Goal: Task Accomplishment & Management: Manage account settings

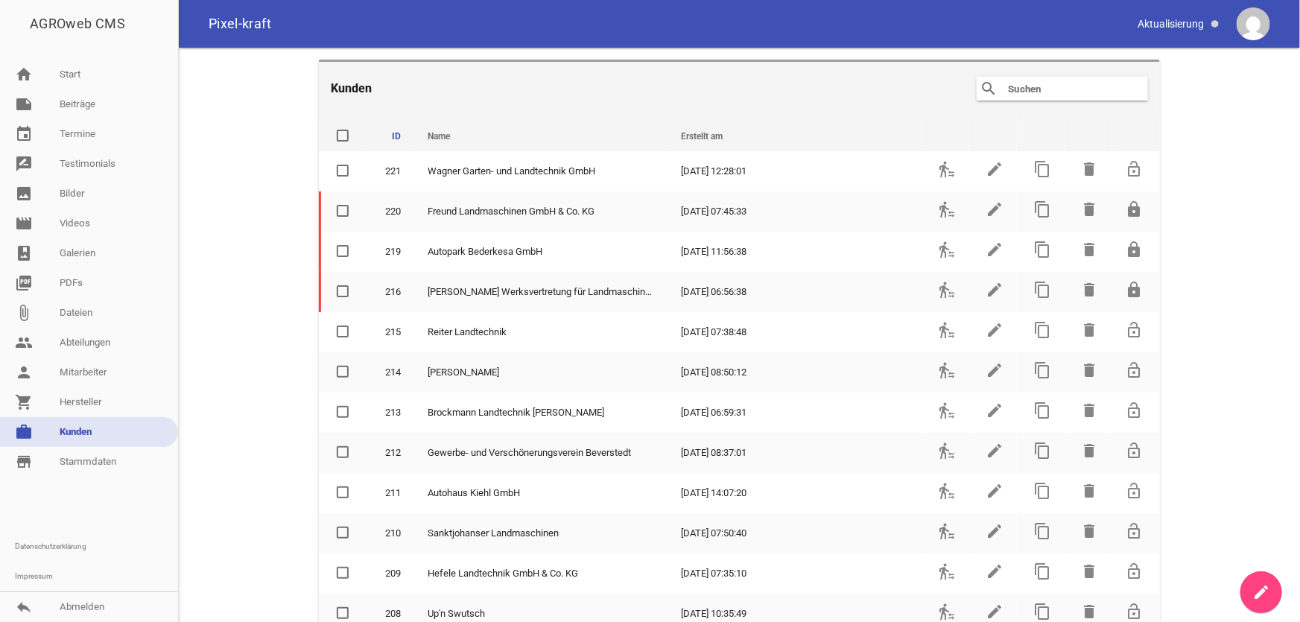
click at [1025, 97] on div "search clear" at bounding box center [1062, 89] width 171 height 24
click at [1031, 89] on input "text" at bounding box center [1065, 89] width 119 height 18
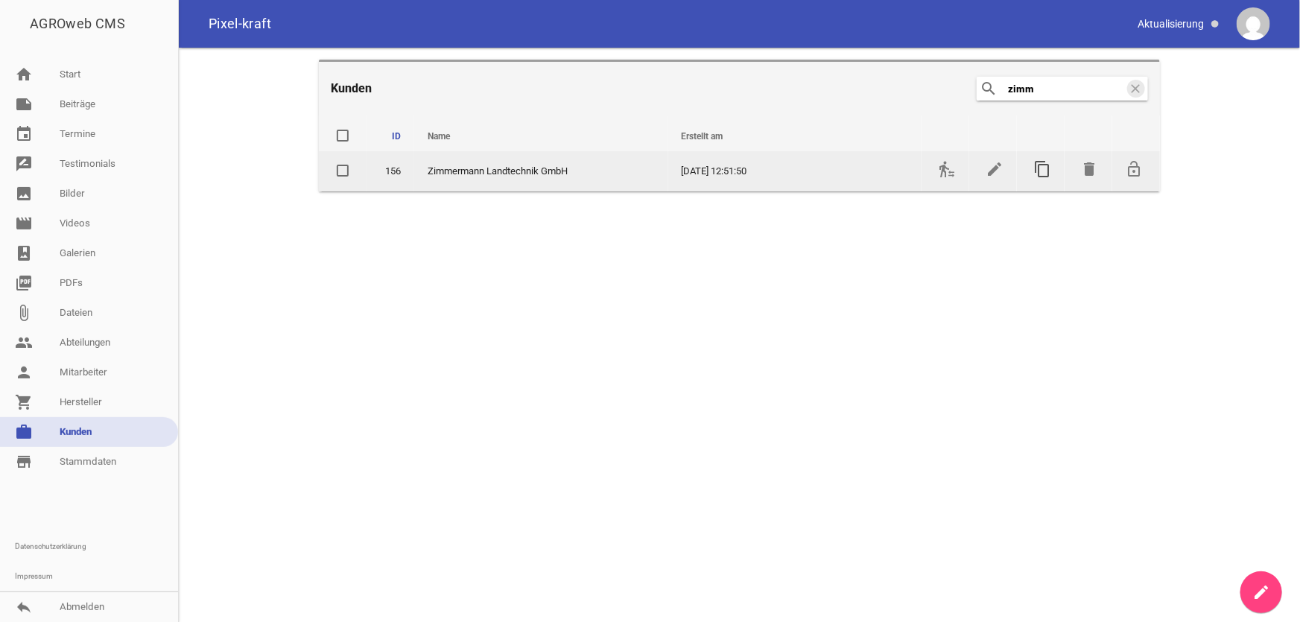
type input "zimm"
click at [1041, 165] on icon "content_copy" at bounding box center [1042, 169] width 18 height 18
click at [1044, 170] on icon "content_copy" at bounding box center [1042, 169] width 18 height 18
click at [1042, 168] on icon "content_copy" at bounding box center [1042, 169] width 18 height 18
click at [992, 171] on icon "edit" at bounding box center [995, 169] width 18 height 18
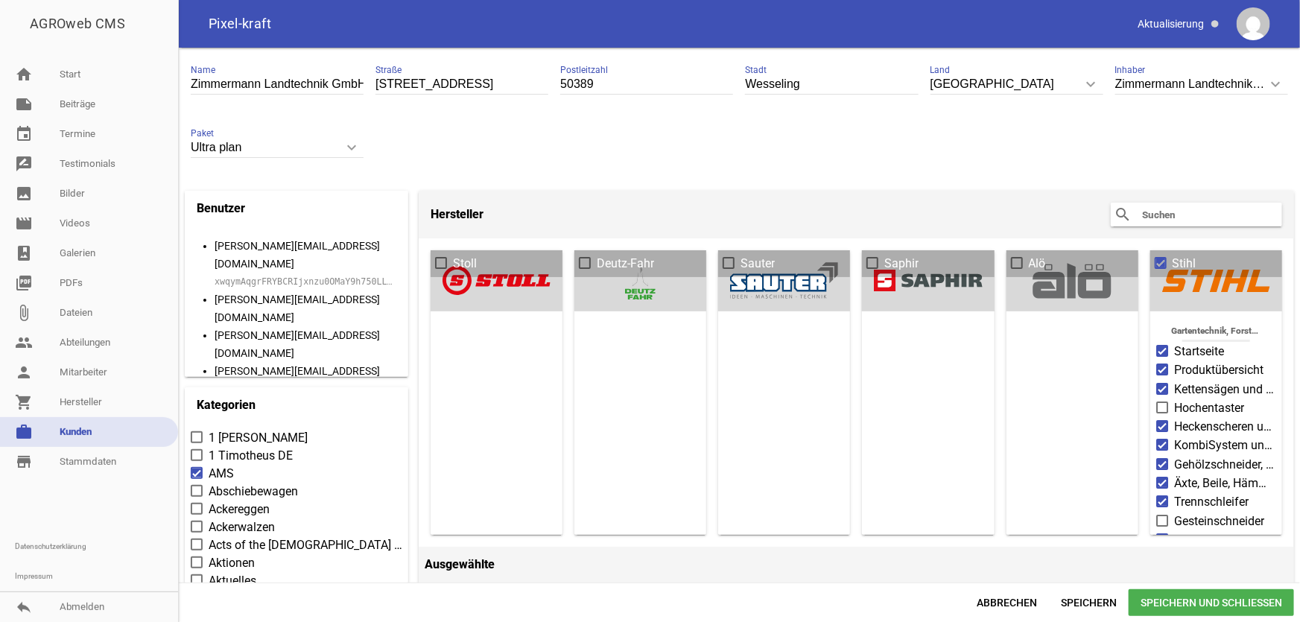
click at [95, 428] on link "work [PERSON_NAME]" at bounding box center [89, 432] width 178 height 30
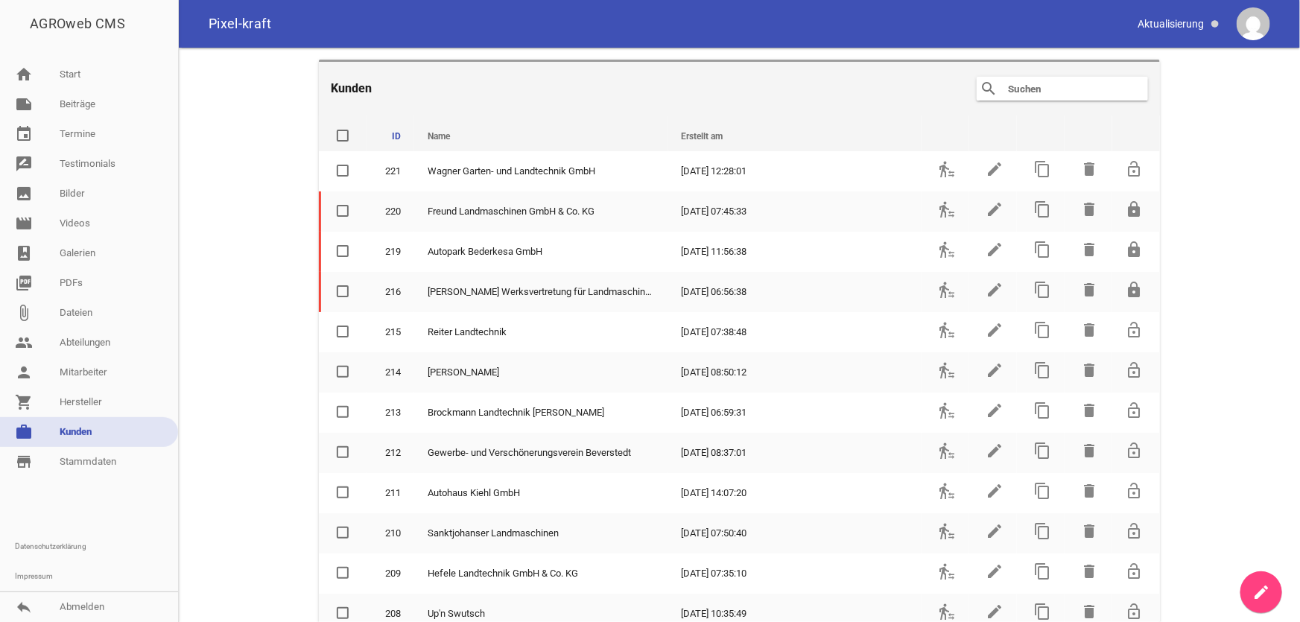
click at [1043, 82] on input "text" at bounding box center [1065, 89] width 119 height 18
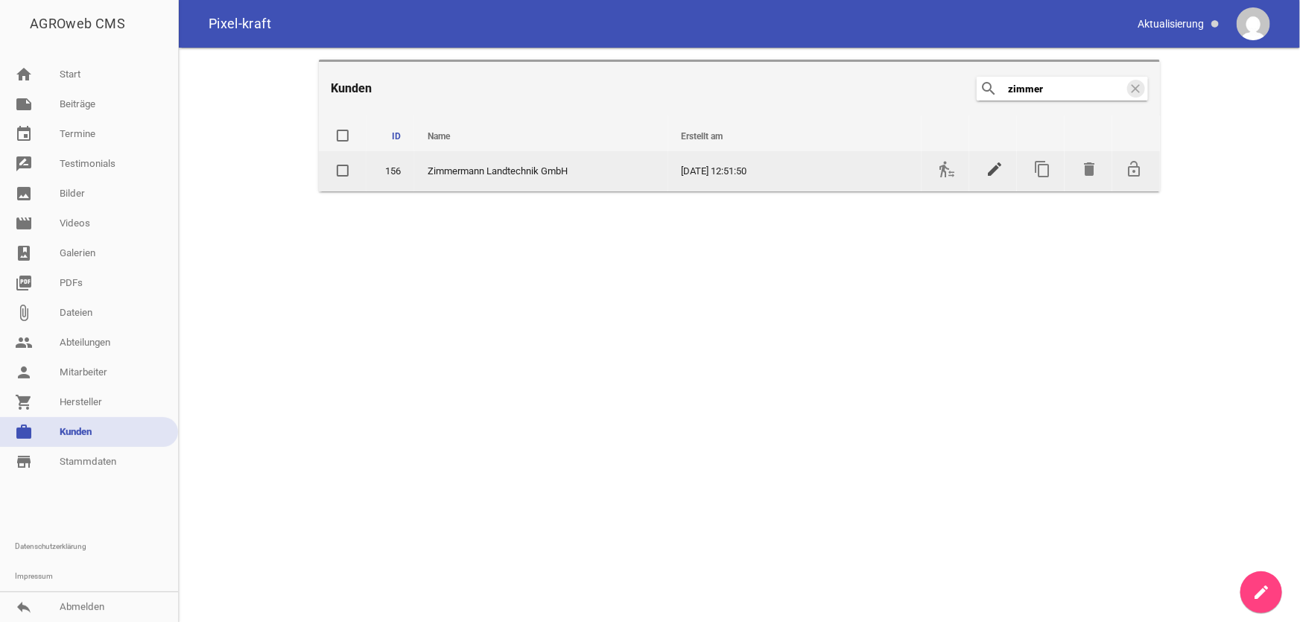
type input "zimmer"
click at [991, 168] on icon "edit" at bounding box center [995, 169] width 18 height 18
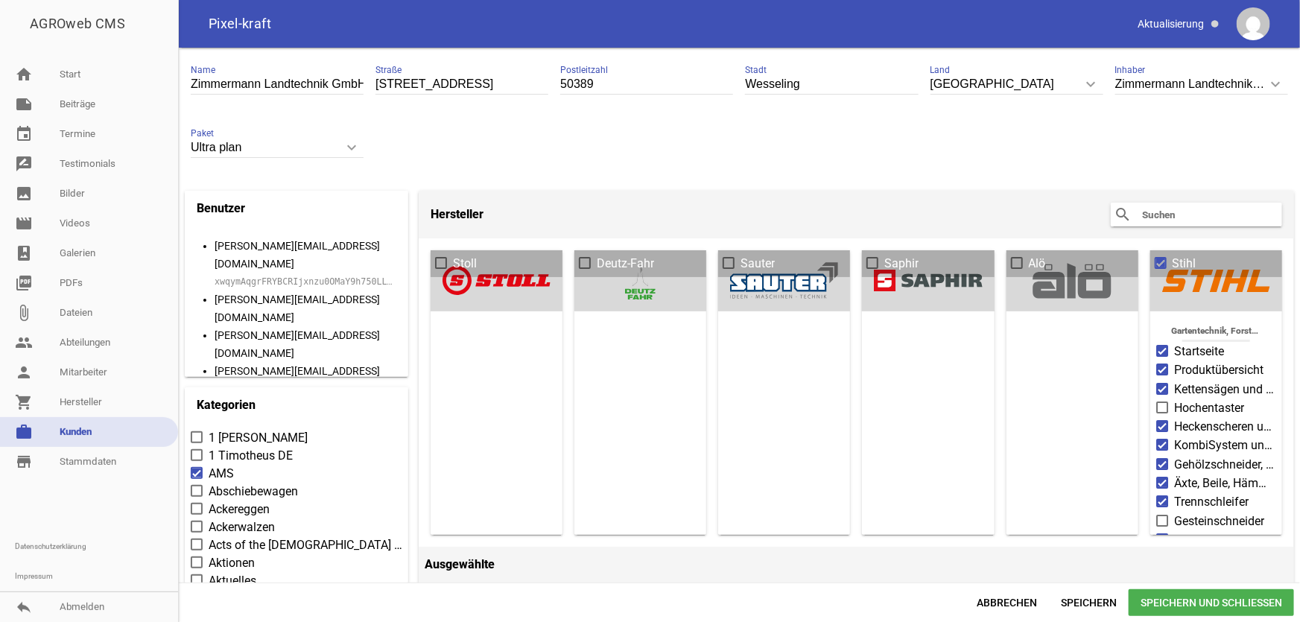
click at [302, 276] on small "xwqymAqgrFRYBCRIjxnzu0OMaY9h750LLvTq4XNKrx7BbsZQSio25u9mdOZ7" at bounding box center [306, 282] width 183 height 18
click at [107, 425] on link "work [PERSON_NAME]" at bounding box center [89, 432] width 178 height 30
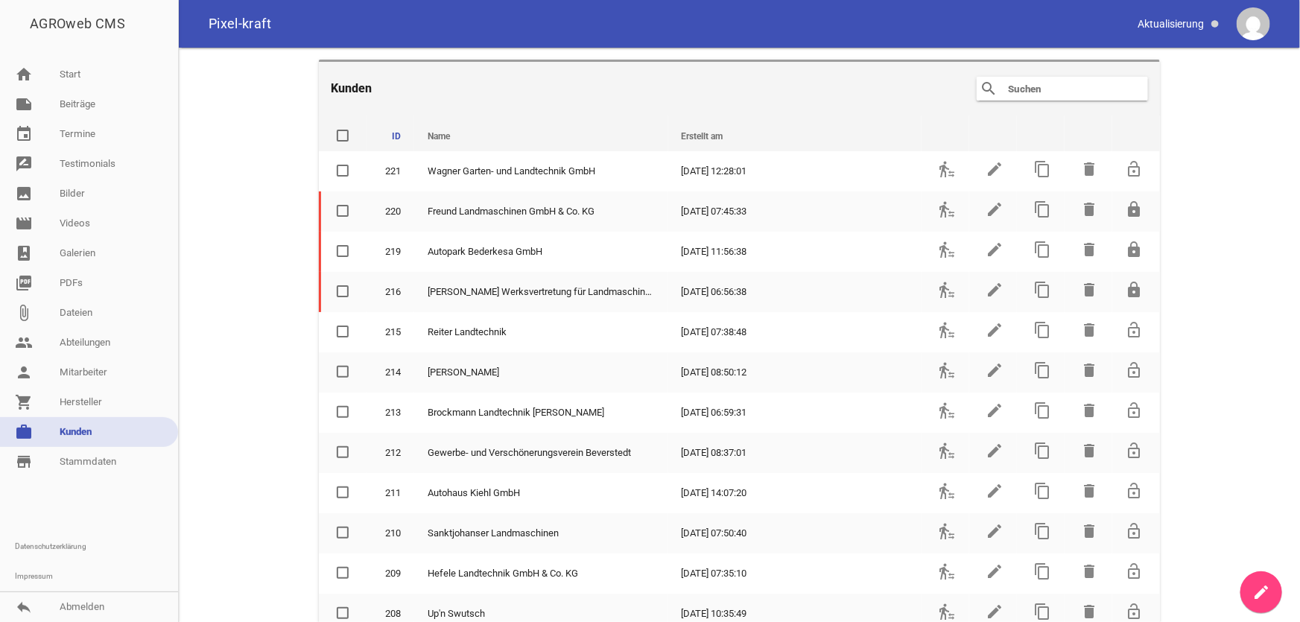
click at [1029, 94] on input "text" at bounding box center [1065, 89] width 119 height 18
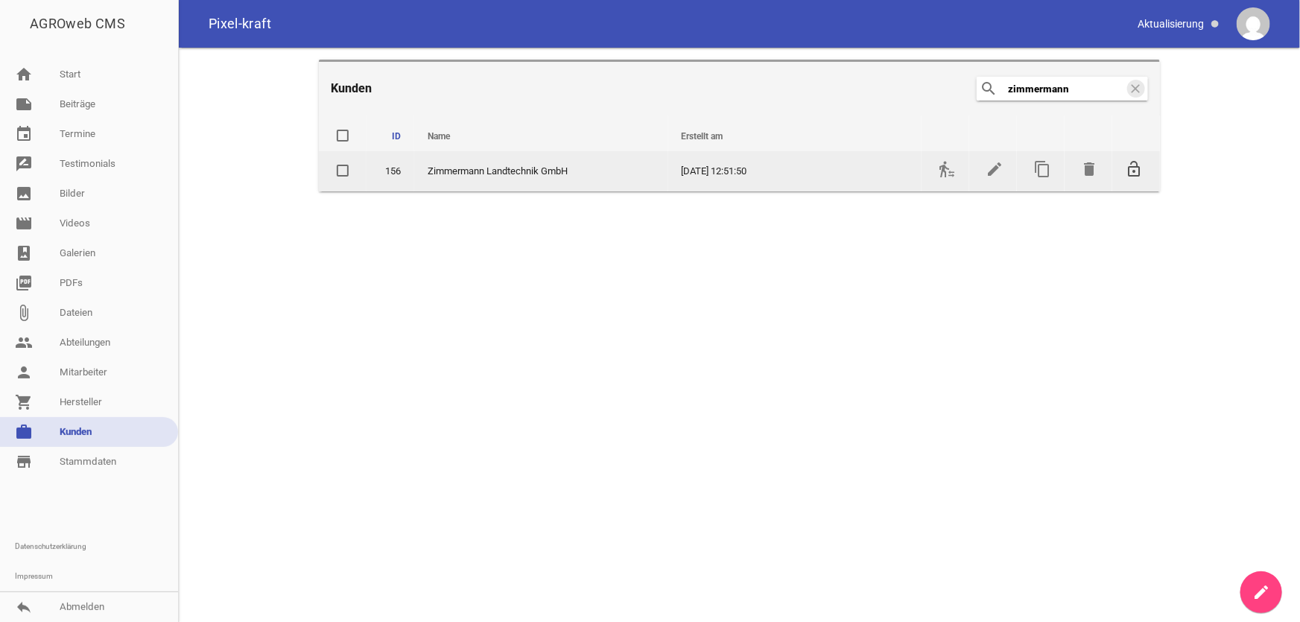
type input "zimmermann"
click at [1129, 172] on icon "lock_open" at bounding box center [1135, 169] width 18 height 18
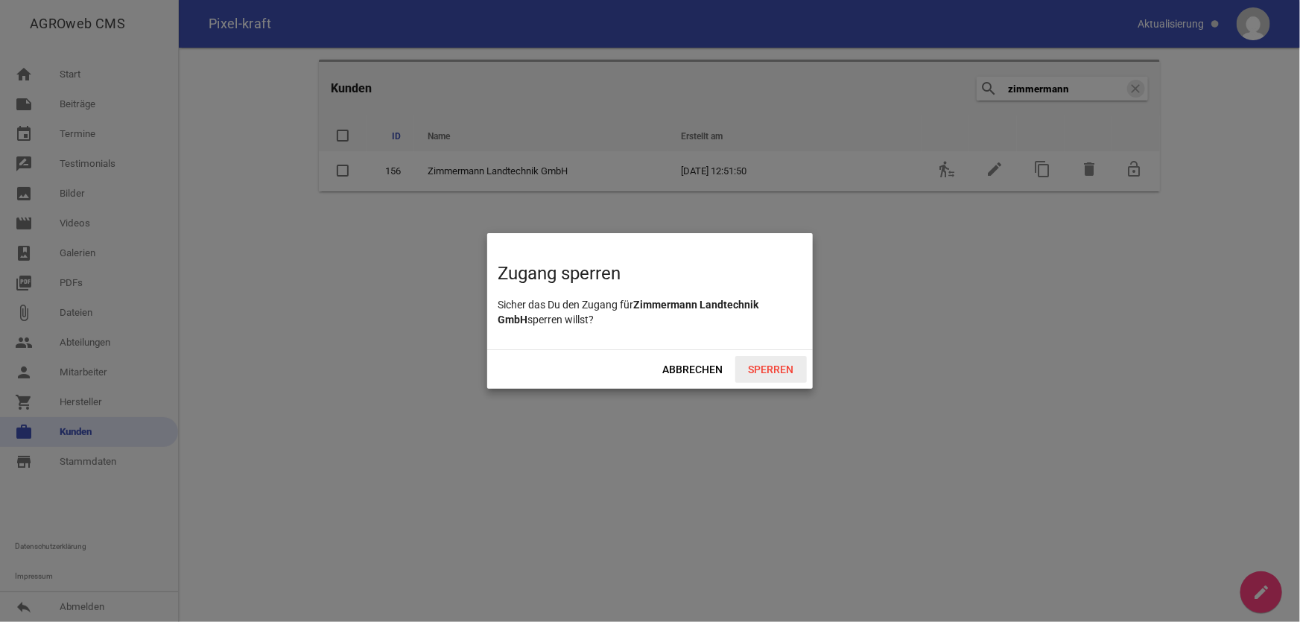
click at [776, 370] on span "Sperren" at bounding box center [771, 369] width 72 height 27
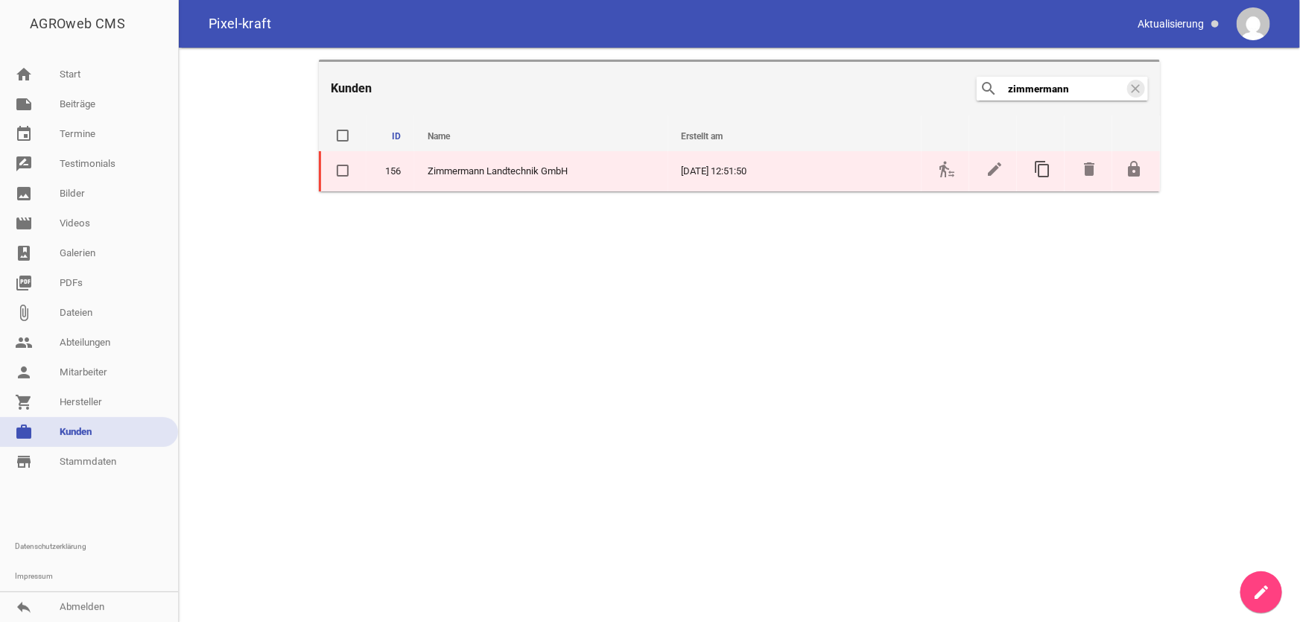
click at [1039, 170] on icon "content_copy" at bounding box center [1042, 169] width 18 height 18
click at [996, 166] on icon "edit" at bounding box center [995, 169] width 18 height 18
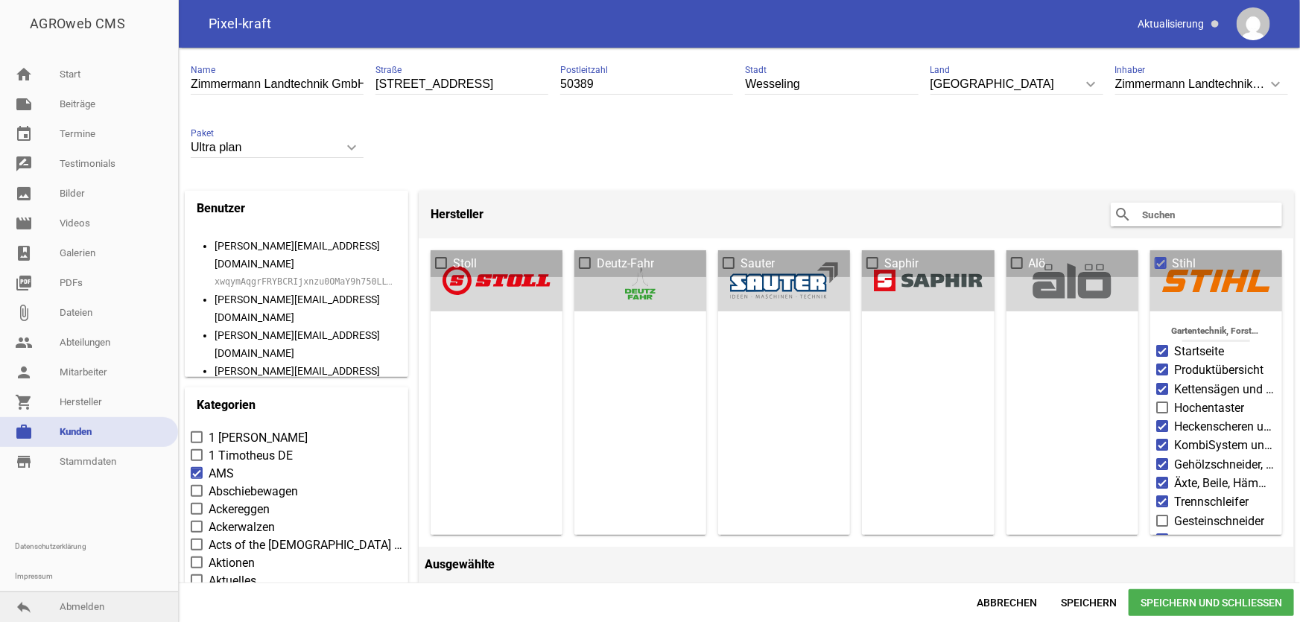
click at [83, 615] on link "reply Abmelden" at bounding box center [89, 607] width 178 height 30
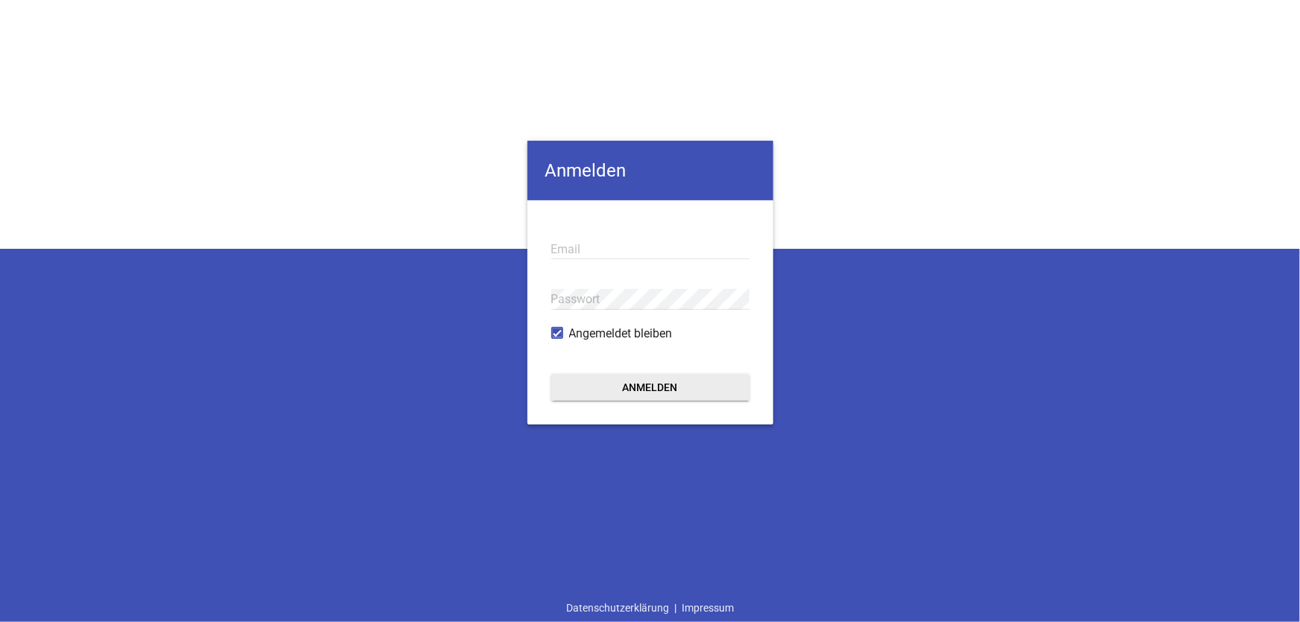
type input "[EMAIL_ADDRESS][DOMAIN_NAME]"
click at [652, 390] on button "Anmelden" at bounding box center [650, 387] width 198 height 27
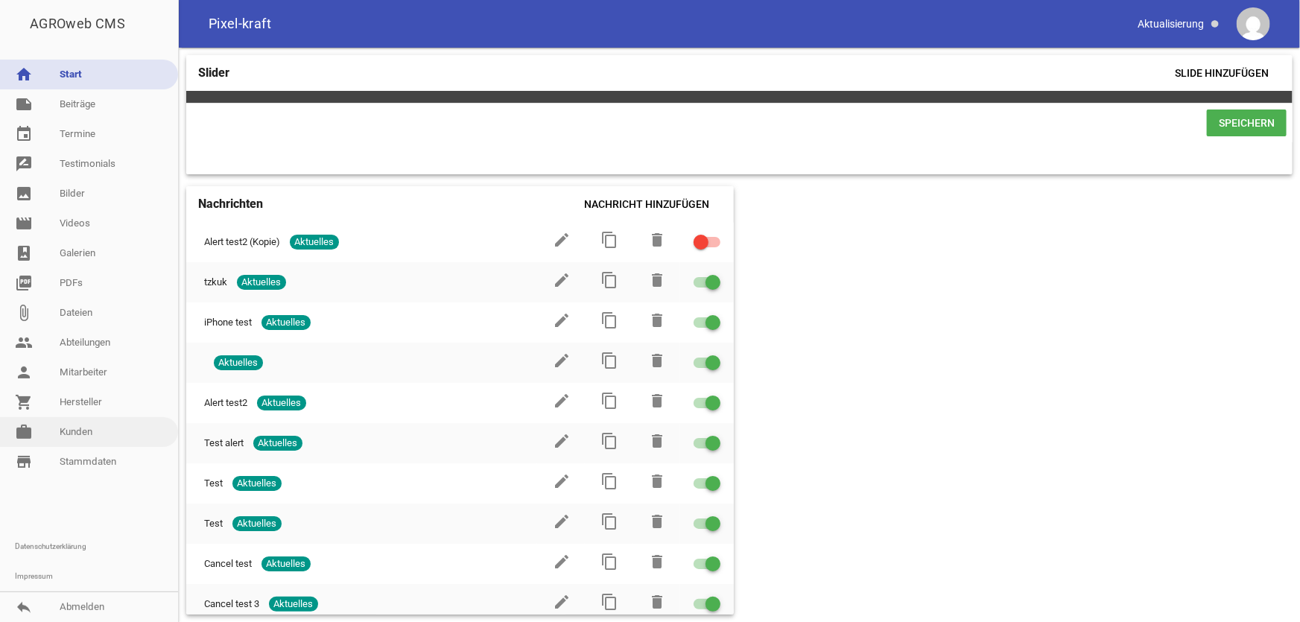
click at [92, 427] on link "work [PERSON_NAME]" at bounding box center [89, 432] width 178 height 30
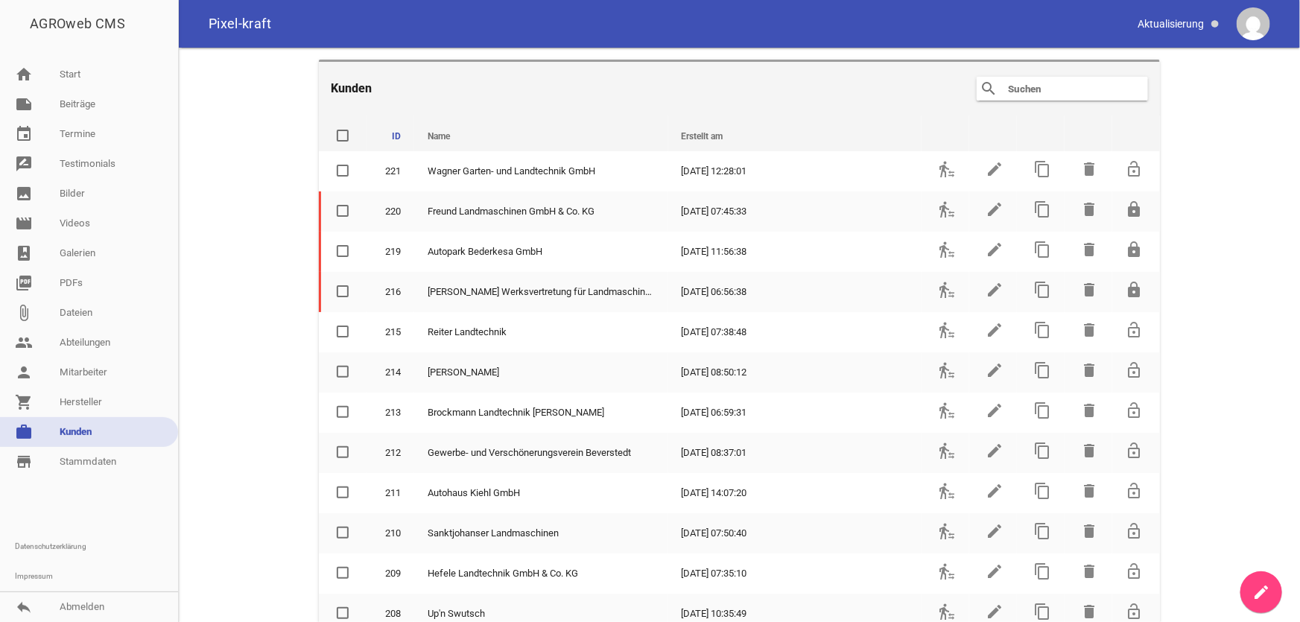
click at [1008, 89] on input "text" at bounding box center [1065, 89] width 119 height 18
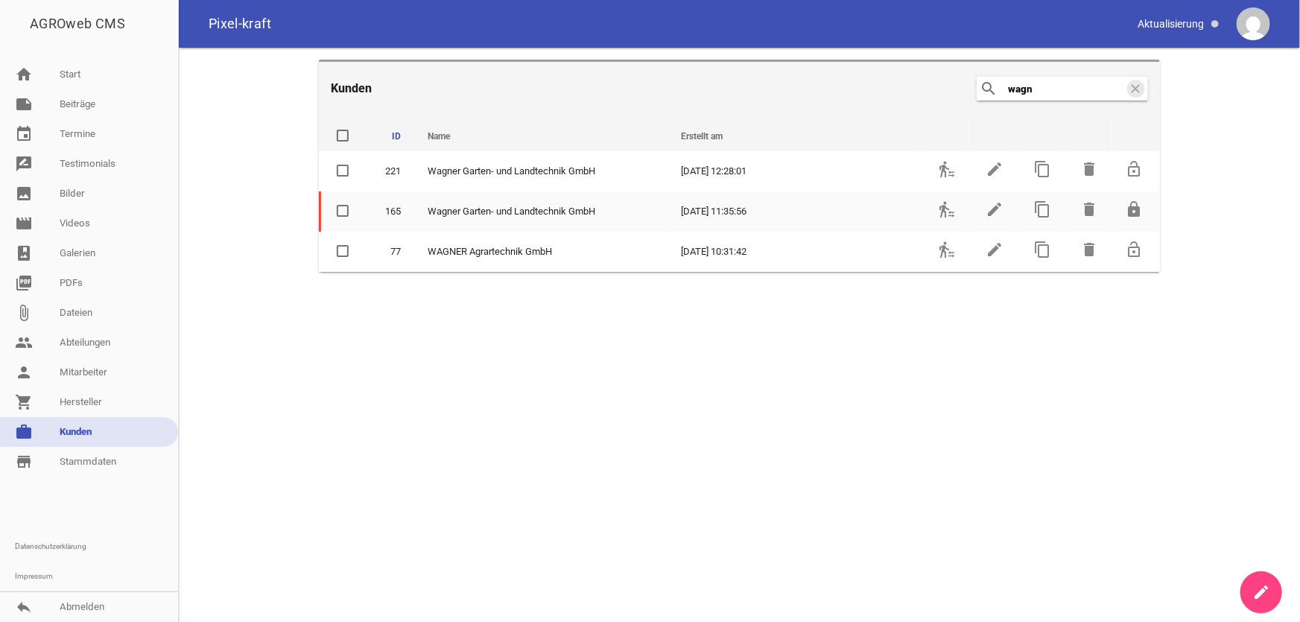
type input "wagn"
